Goal: Task Accomplishment & Management: Use online tool/utility

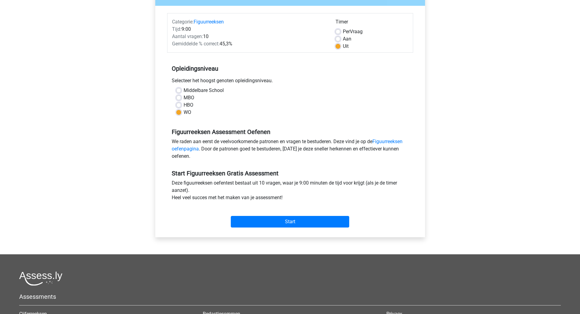
scroll to position [122, 0]
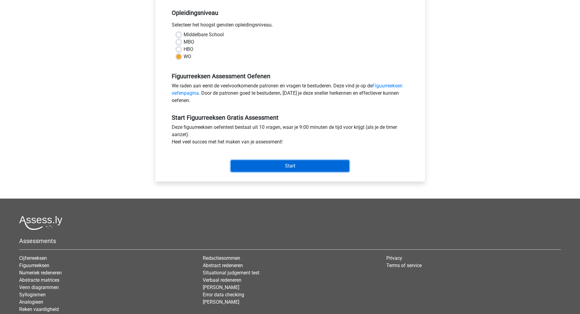
click at [309, 167] on input "Start" at bounding box center [290, 166] width 119 height 12
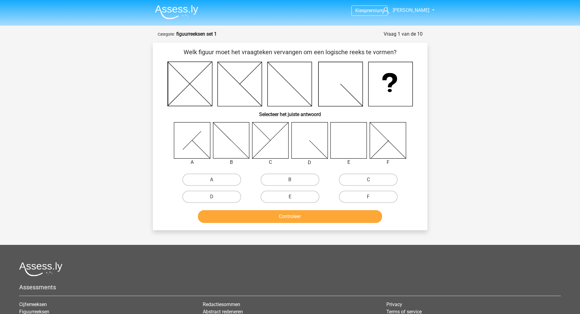
click at [356, 144] on icon at bounding box center [349, 140] width 36 height 36
click at [276, 194] on label "E" at bounding box center [290, 197] width 59 height 12
click at [290, 197] on input "E" at bounding box center [292, 199] width 4 height 4
radio input "true"
click at [311, 219] on button "Controleer" at bounding box center [290, 216] width 184 height 13
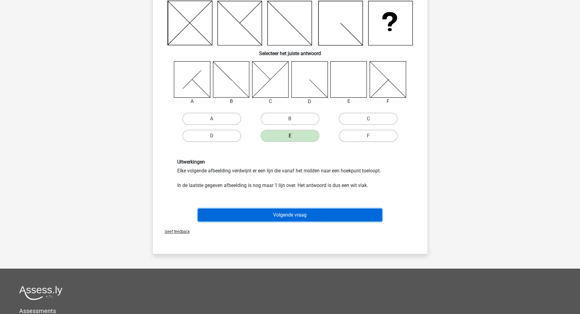
click at [308, 216] on button "Volgende vraag" at bounding box center [290, 215] width 184 height 13
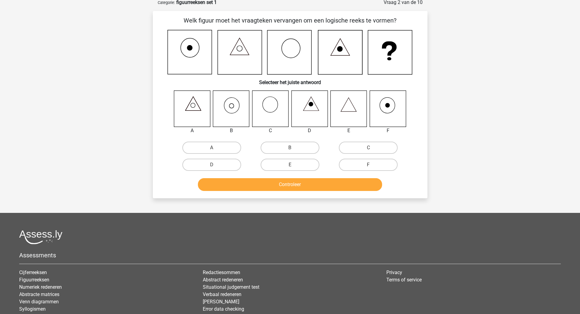
scroll to position [30, 0]
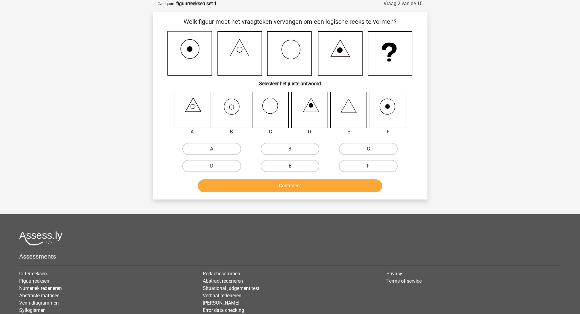
click at [353, 158] on div "F" at bounding box center [368, 166] width 78 height 17
click at [354, 162] on label "F" at bounding box center [368, 166] width 59 height 12
click at [369, 166] on input "F" at bounding box center [371, 168] width 4 height 4
radio input "true"
click at [330, 182] on button "Controleer" at bounding box center [290, 185] width 184 height 13
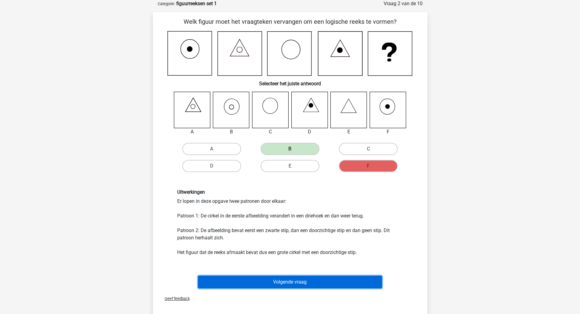
click at [279, 281] on button "Volgende vraag" at bounding box center [290, 282] width 184 height 13
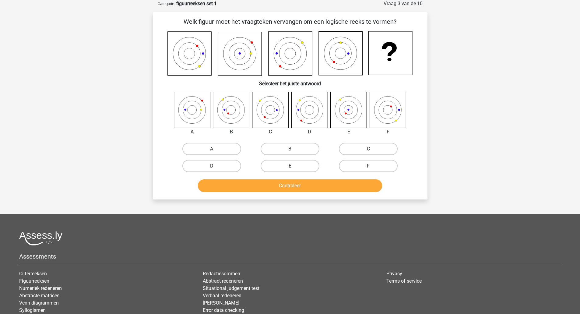
click at [232, 161] on label "D" at bounding box center [211, 166] width 59 height 12
click at [216, 166] on input "D" at bounding box center [214, 168] width 4 height 4
radio input "true"
click at [249, 183] on button "Controleer" at bounding box center [290, 185] width 184 height 13
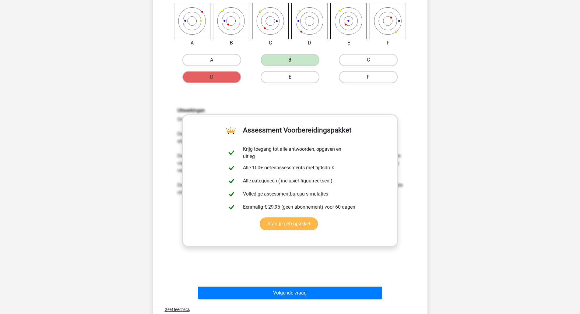
scroll to position [122, 0]
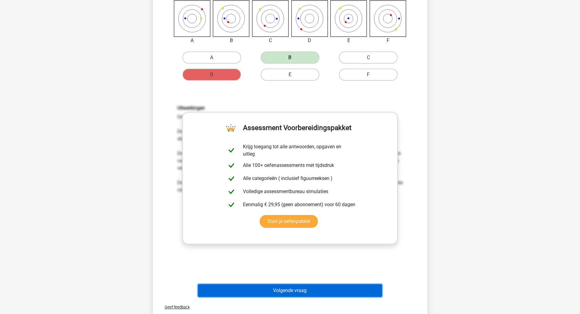
click at [316, 291] on button "Volgende vraag" at bounding box center [290, 290] width 184 height 13
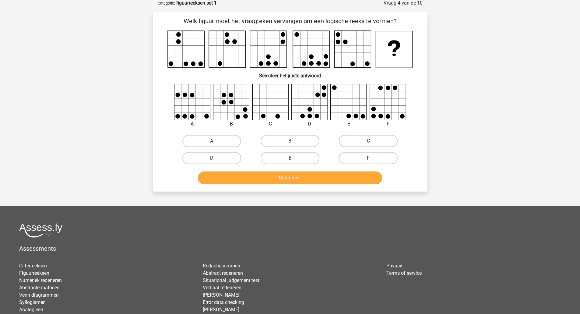
scroll to position [30, 0]
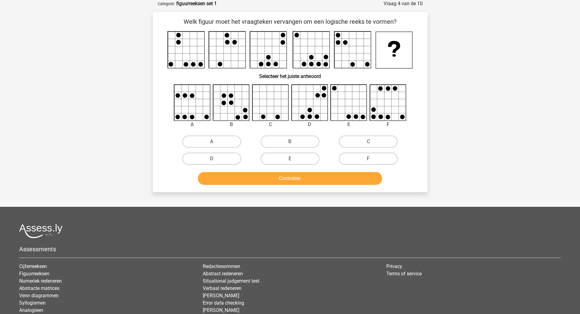
click at [372, 159] on input "F" at bounding box center [371, 161] width 4 height 4
radio input "true"
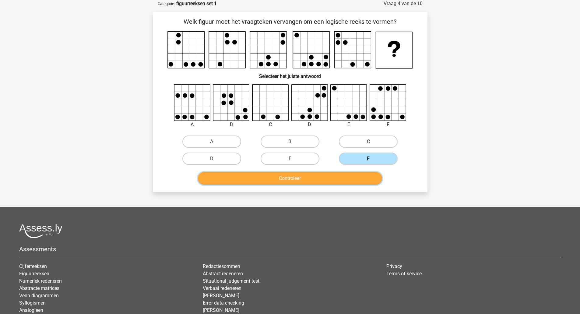
click at [349, 182] on button "Controleer" at bounding box center [290, 178] width 184 height 13
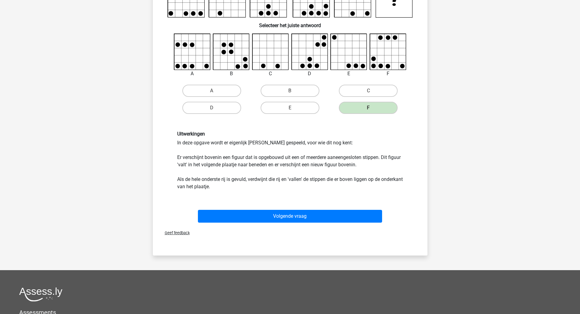
scroll to position [61, 0]
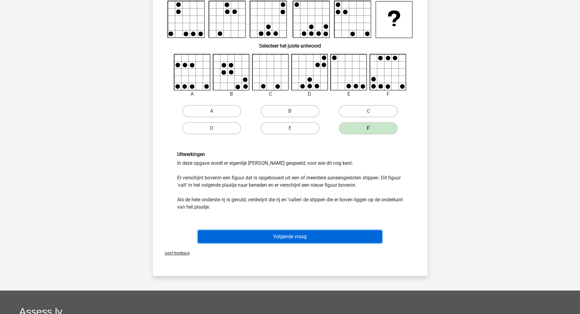
click at [301, 238] on button "Volgende vraag" at bounding box center [290, 236] width 184 height 13
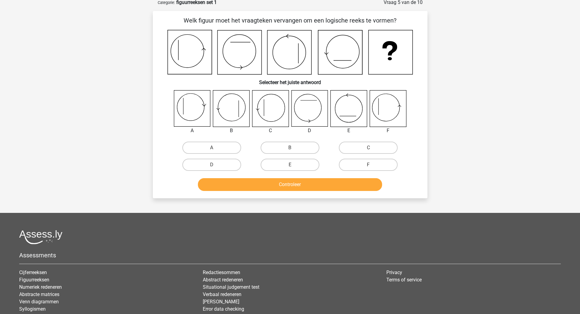
scroll to position [30, 0]
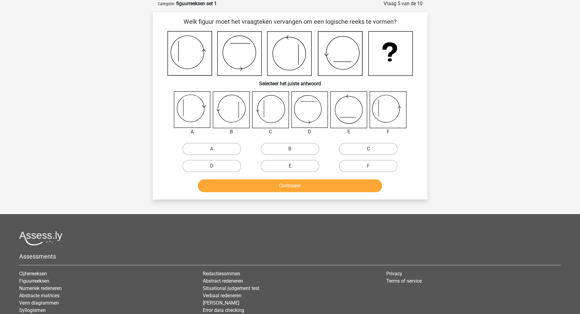
click at [345, 146] on label "C" at bounding box center [368, 149] width 59 height 12
click at [369, 149] on input "C" at bounding box center [371, 151] width 4 height 4
radio input "true"
click at [314, 183] on button "Controleer" at bounding box center [290, 185] width 184 height 13
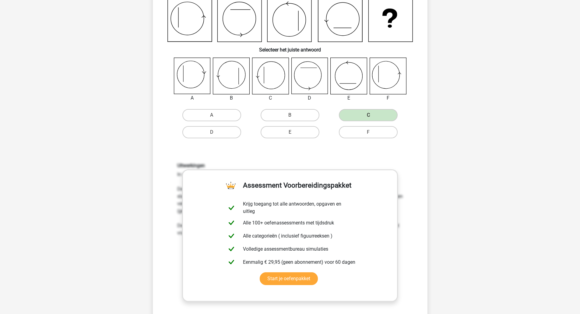
scroll to position [122, 0]
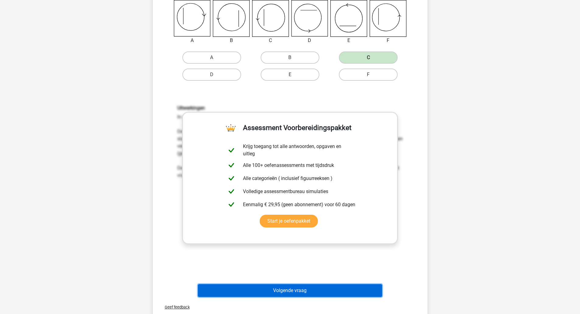
click at [307, 291] on button "Volgende vraag" at bounding box center [290, 290] width 184 height 13
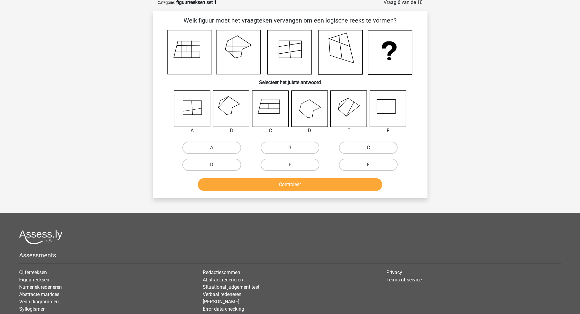
scroll to position [30, 0]
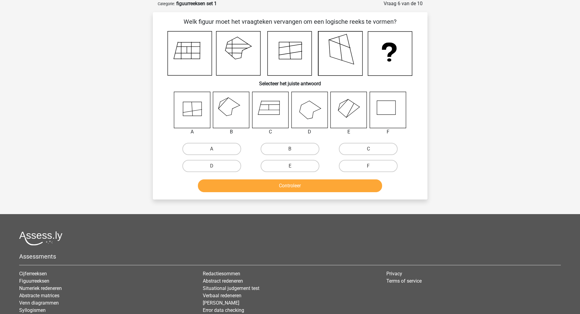
click at [238, 105] on icon at bounding box center [231, 110] width 36 height 36
click at [272, 145] on label "B" at bounding box center [290, 149] width 59 height 12
click at [290, 149] on input "B" at bounding box center [292, 151] width 4 height 4
radio input "true"
click at [300, 182] on button "Controleer" at bounding box center [290, 185] width 184 height 13
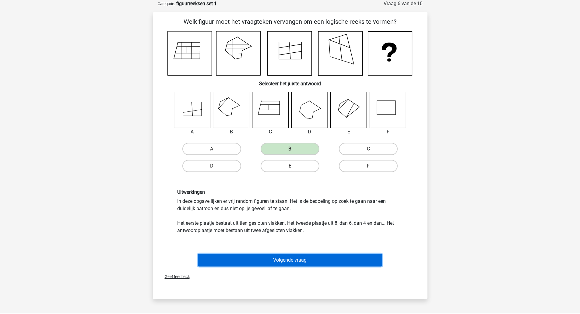
click at [300, 258] on button "Volgende vraag" at bounding box center [290, 260] width 184 height 13
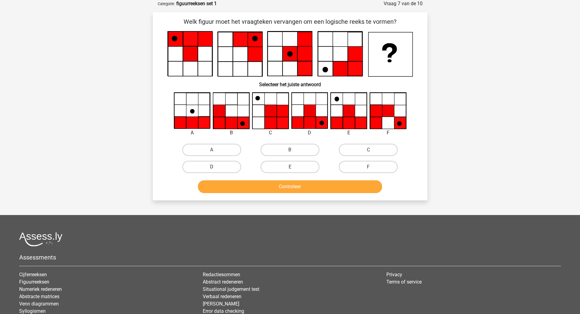
drag, startPoint x: 234, startPoint y: 174, endPoint x: 227, endPoint y: 161, distance: 15.7
click at [235, 175] on div "D" at bounding box center [212, 166] width 78 height 17
click at [227, 162] on label "D" at bounding box center [211, 167] width 59 height 12
click at [216, 167] on input "D" at bounding box center [214, 169] width 4 height 4
radio input "true"
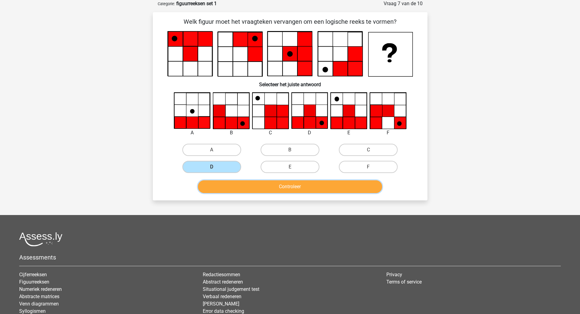
click at [291, 185] on button "Controleer" at bounding box center [290, 186] width 184 height 13
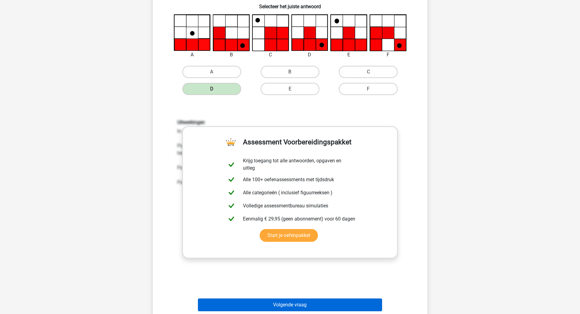
scroll to position [213, 0]
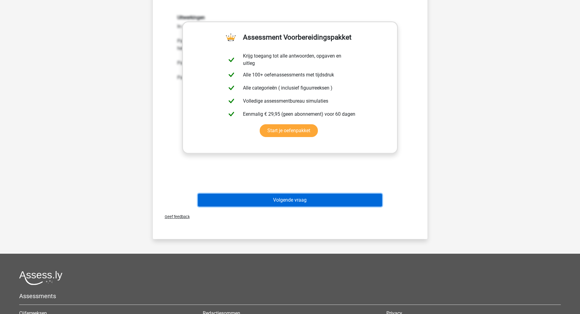
click at [308, 199] on button "Volgende vraag" at bounding box center [290, 200] width 184 height 13
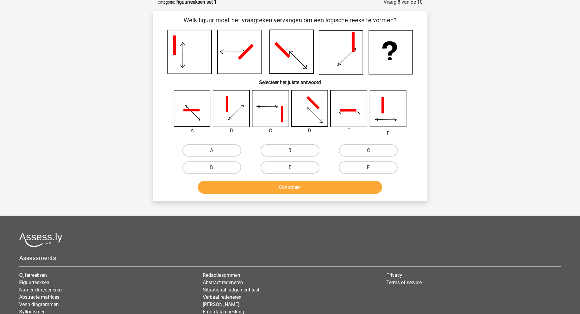
scroll to position [30, 0]
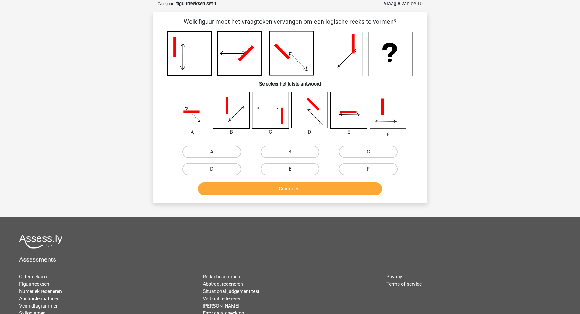
click at [291, 166] on label "E" at bounding box center [290, 169] width 59 height 12
click at [291, 169] on input "E" at bounding box center [292, 171] width 4 height 4
radio input "true"
click at [296, 186] on button "Controleer" at bounding box center [290, 188] width 184 height 13
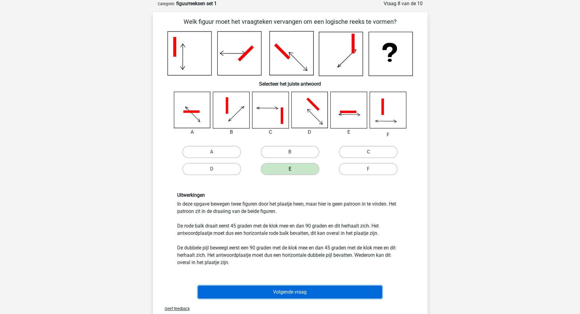
click at [286, 292] on button "Volgende vraag" at bounding box center [290, 292] width 184 height 13
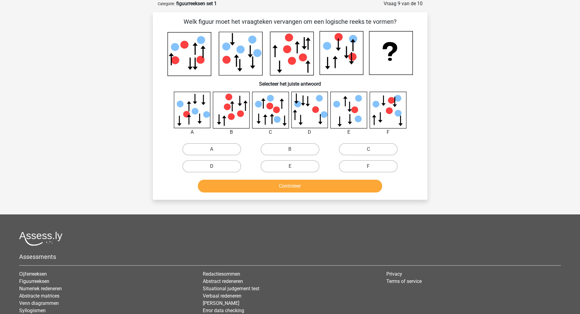
click at [231, 163] on label "D" at bounding box center [211, 166] width 59 height 12
click at [216, 166] on input "D" at bounding box center [214, 168] width 4 height 4
radio input "true"
click at [258, 182] on button "Controleer" at bounding box center [290, 186] width 184 height 13
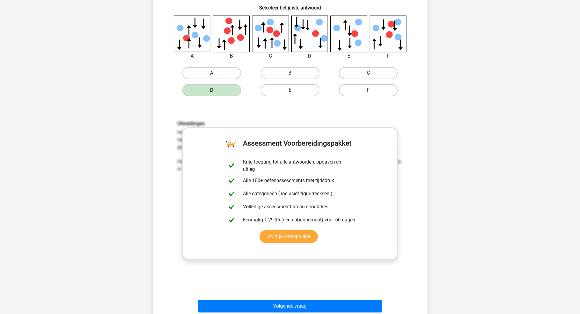
scroll to position [122, 0]
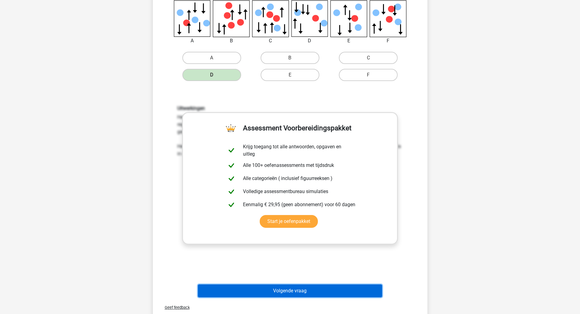
click at [333, 291] on button "Volgende vraag" at bounding box center [290, 291] width 184 height 13
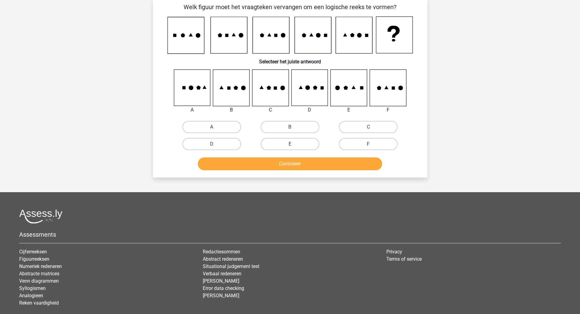
scroll to position [30, 0]
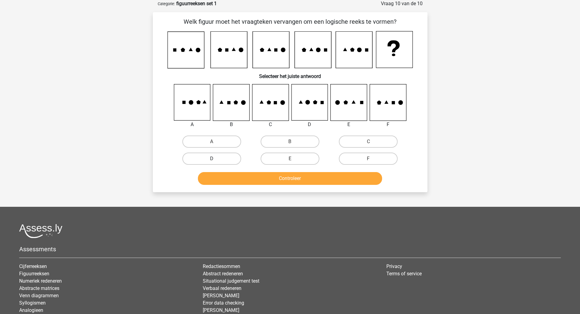
click at [225, 161] on label "D" at bounding box center [211, 159] width 59 height 12
click at [216, 161] on input "D" at bounding box center [214, 161] width 4 height 4
radio input "true"
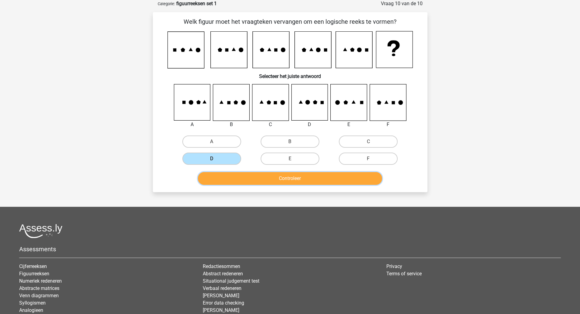
click at [263, 176] on button "Controleer" at bounding box center [290, 178] width 184 height 13
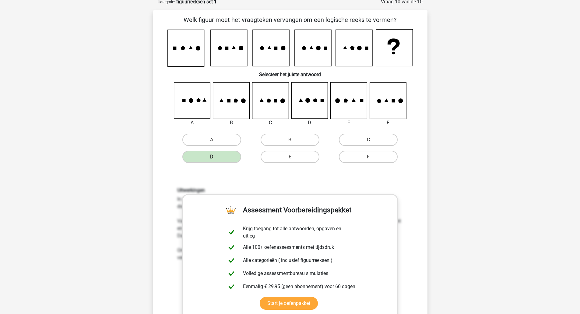
scroll to position [213, 0]
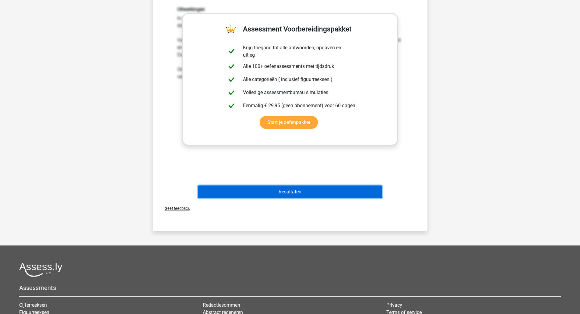
click at [337, 196] on button "Resultaten" at bounding box center [290, 192] width 184 height 13
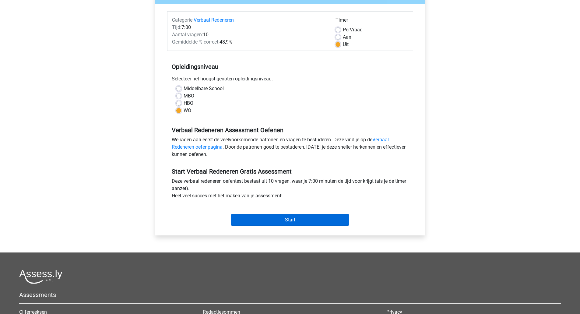
scroll to position [61, 0]
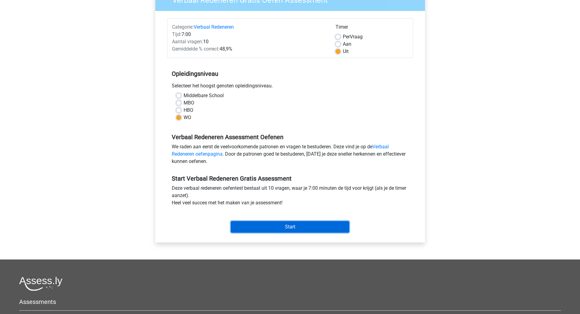
click at [292, 227] on input "Start" at bounding box center [290, 227] width 119 height 12
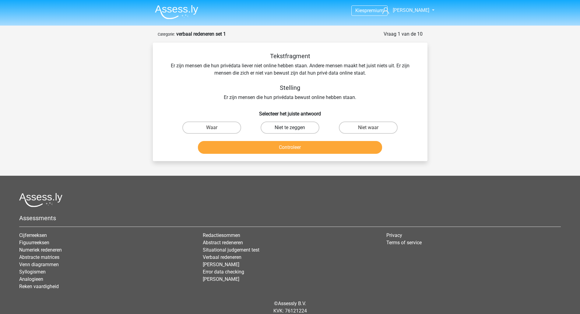
click at [282, 127] on label "Niet te zeggen" at bounding box center [290, 128] width 59 height 12
click at [290, 128] on input "Niet te zeggen" at bounding box center [292, 130] width 4 height 4
radio input "true"
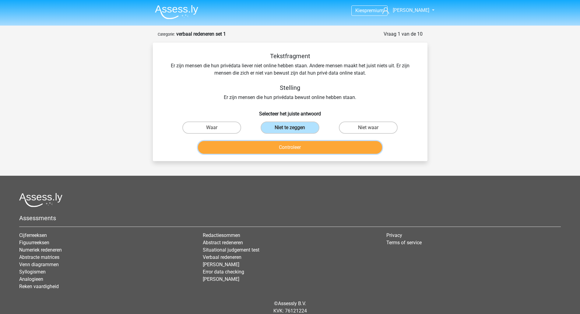
click at [291, 141] on button "Controleer" at bounding box center [290, 147] width 184 height 13
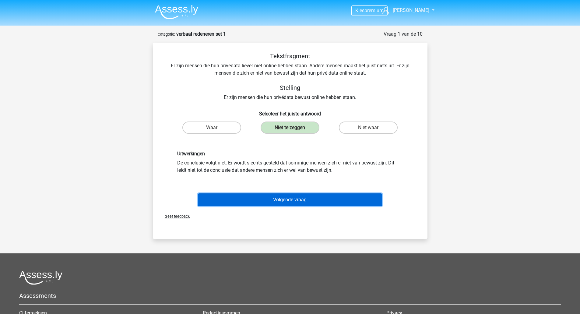
click at [302, 195] on button "Volgende vraag" at bounding box center [290, 199] width 184 height 13
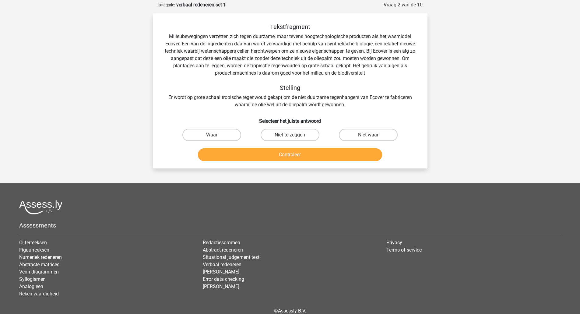
scroll to position [30, 0]
